Goal: Transaction & Acquisition: Purchase product/service

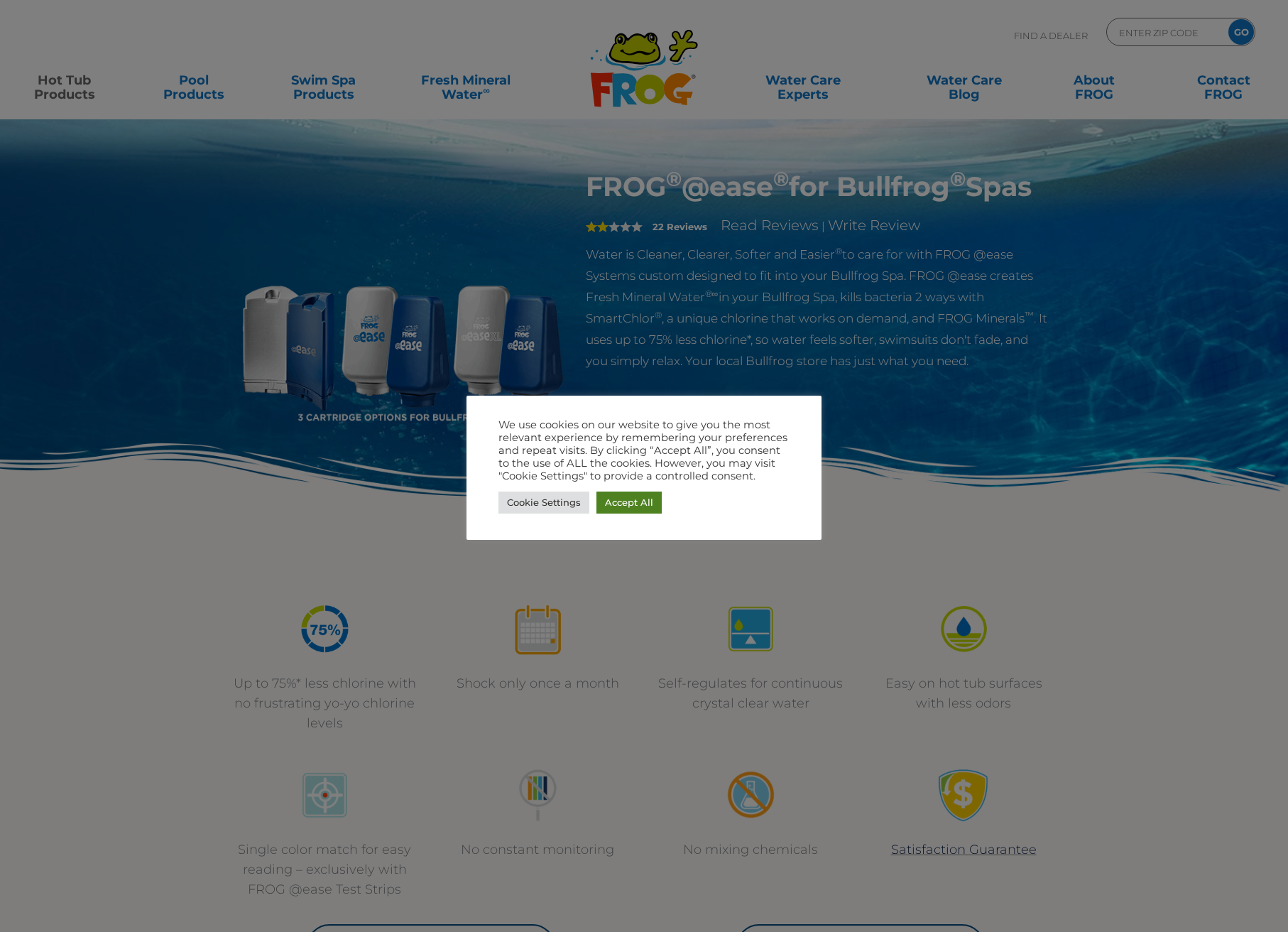
click at [622, 503] on link "Accept All" at bounding box center [629, 503] width 65 height 22
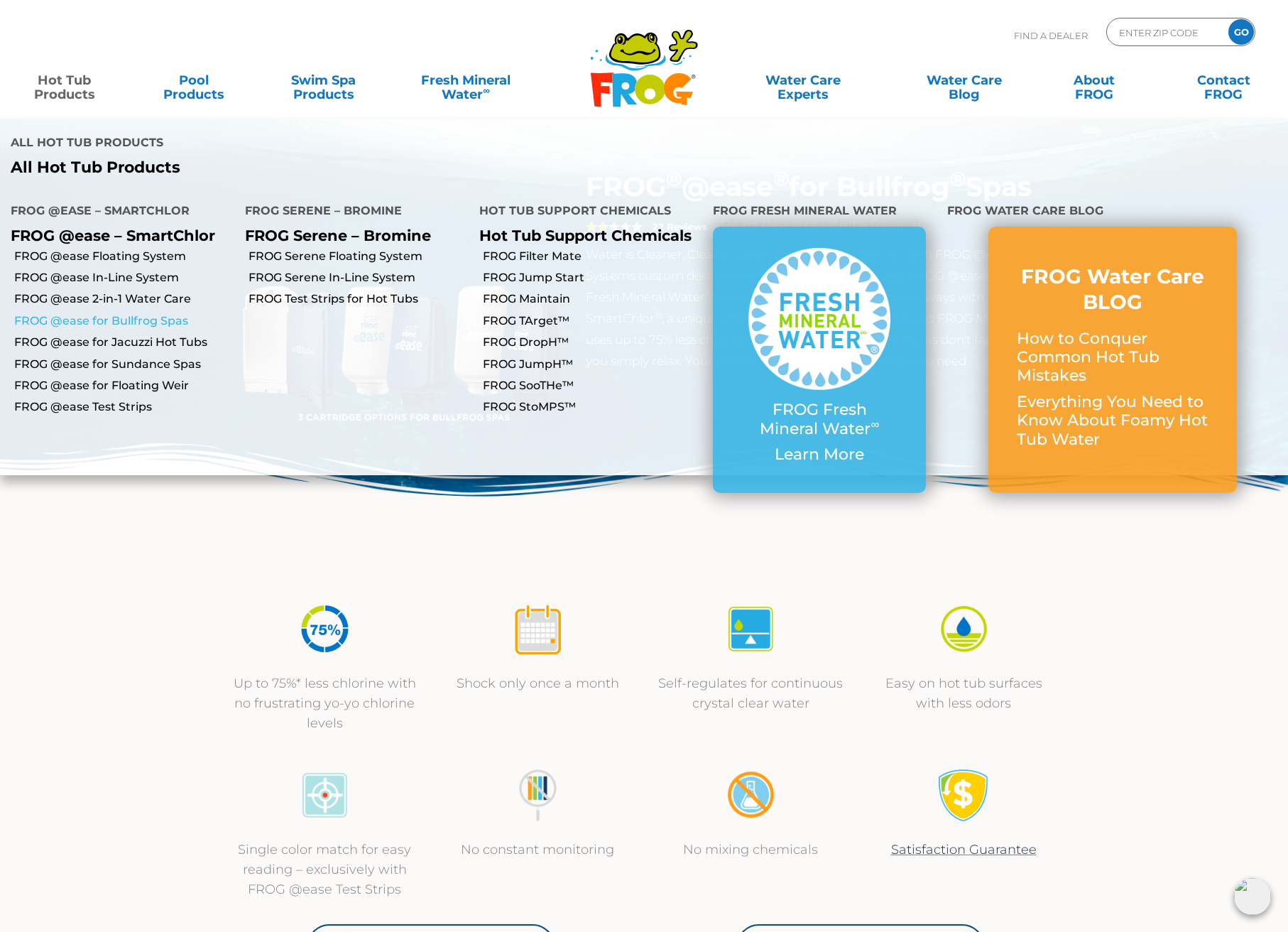
click at [125, 314] on link "FROG @ease for Bullfrog Spas" at bounding box center [124, 321] width 220 height 16
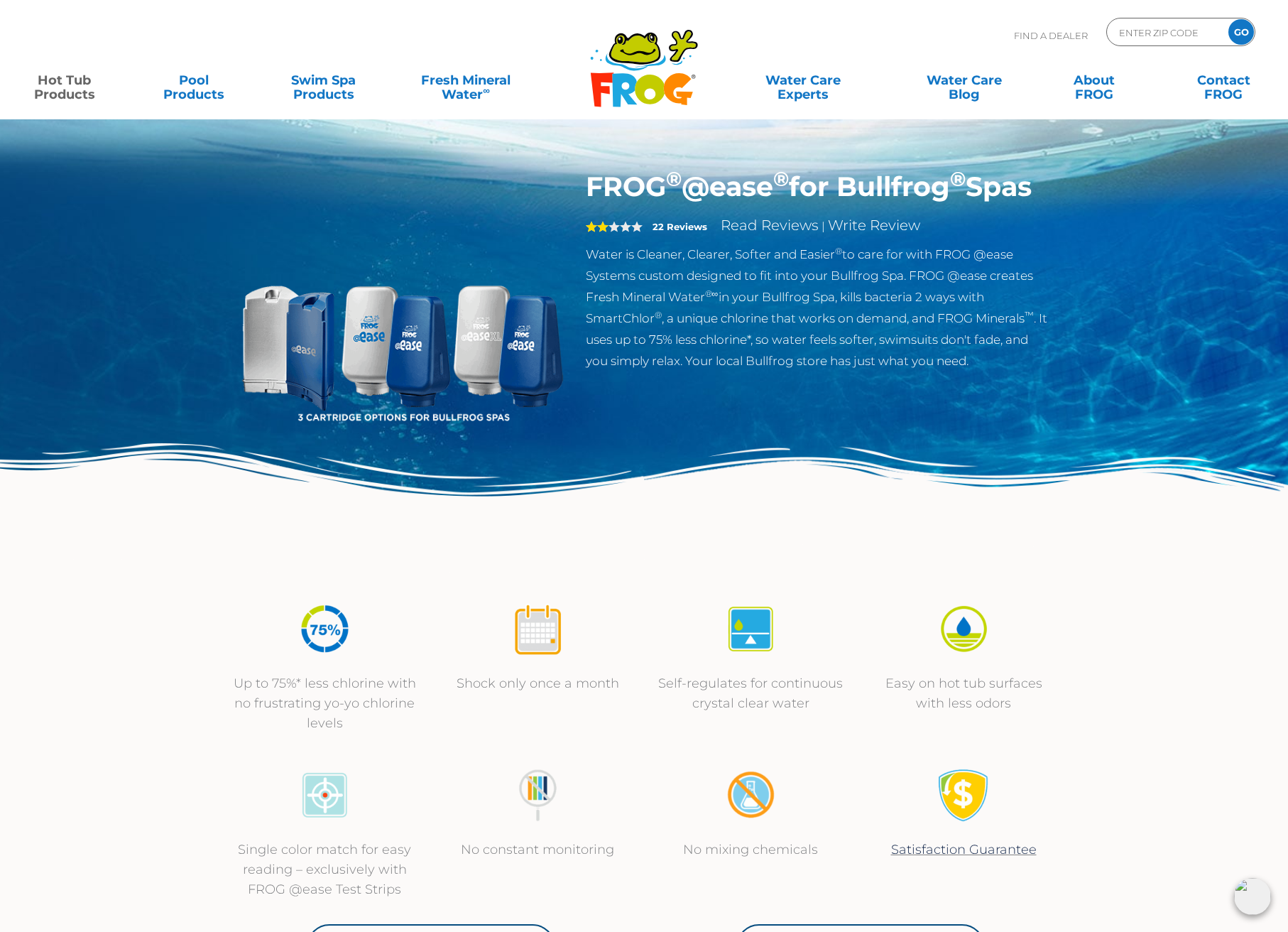
click at [315, 360] on img at bounding box center [402, 333] width 325 height 325
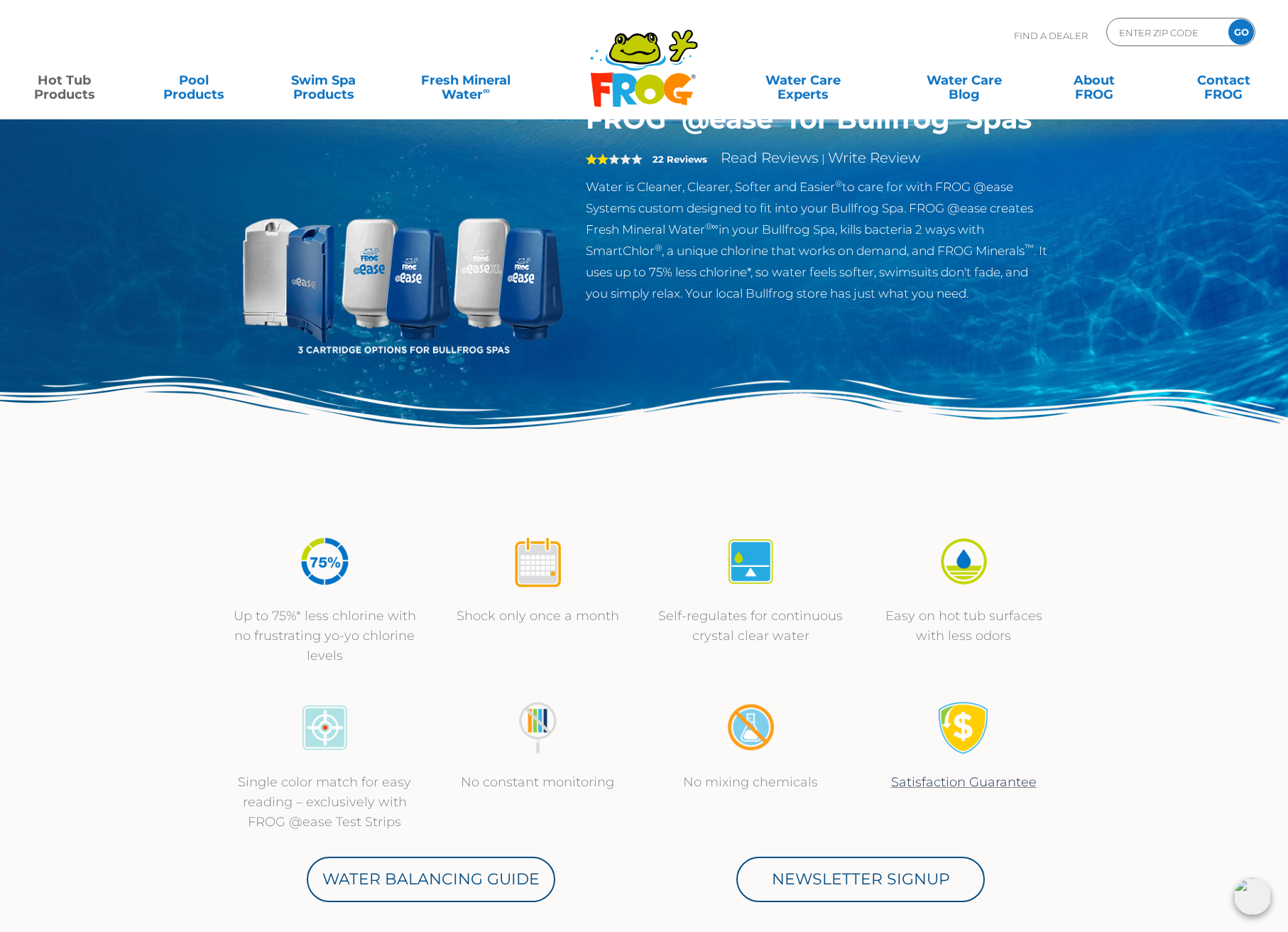
scroll to position [68, 0]
click at [348, 340] on img at bounding box center [402, 265] width 325 height 325
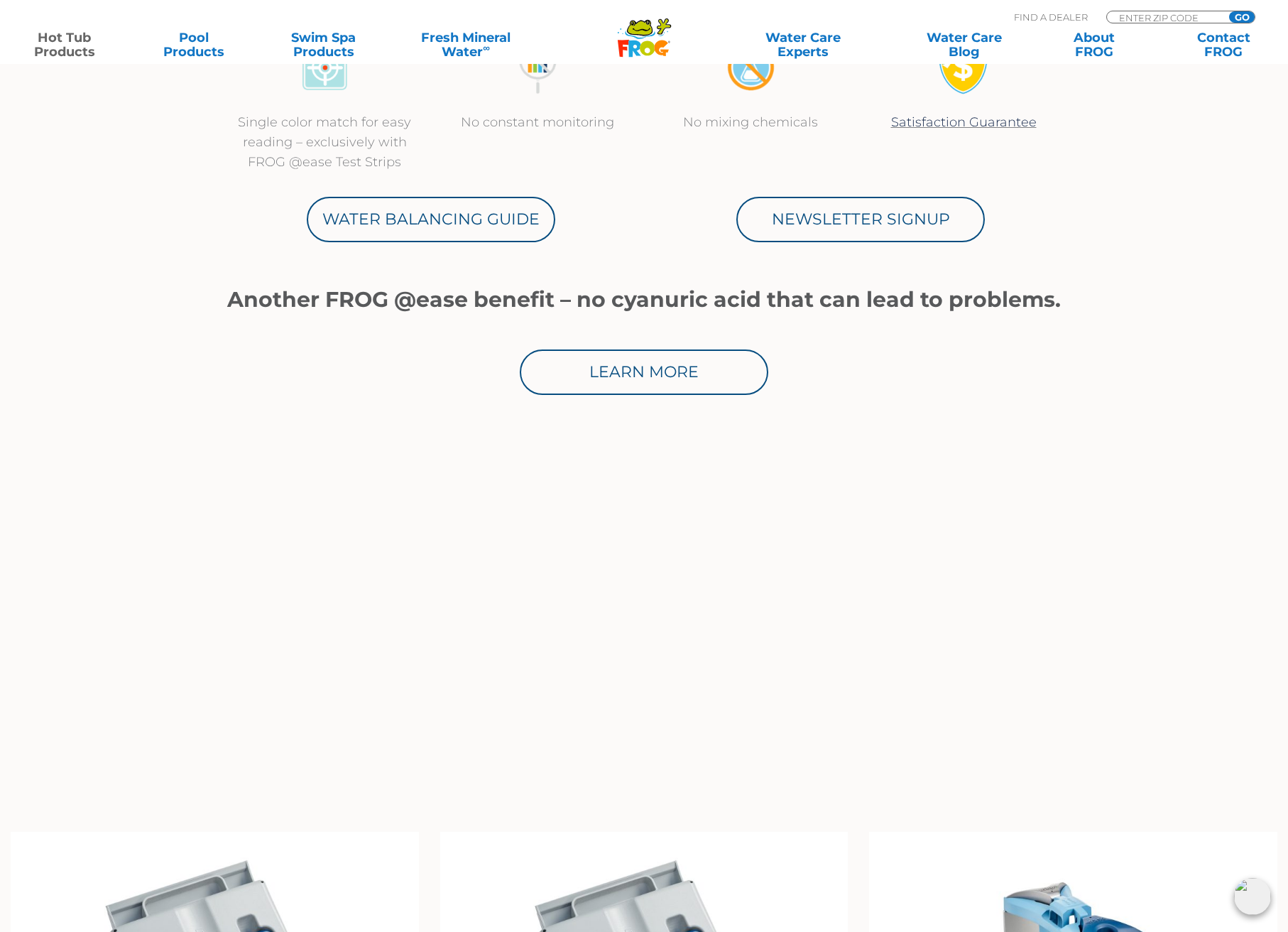
scroll to position [0, 0]
